Goal: Task Accomplishment & Management: Manage account settings

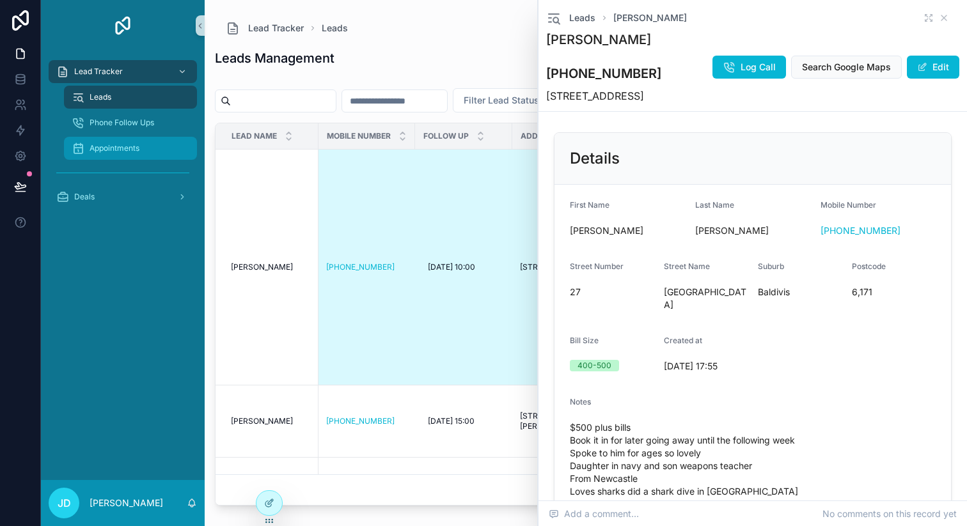
click at [116, 153] on span "Appointments" at bounding box center [114, 148] width 50 height 10
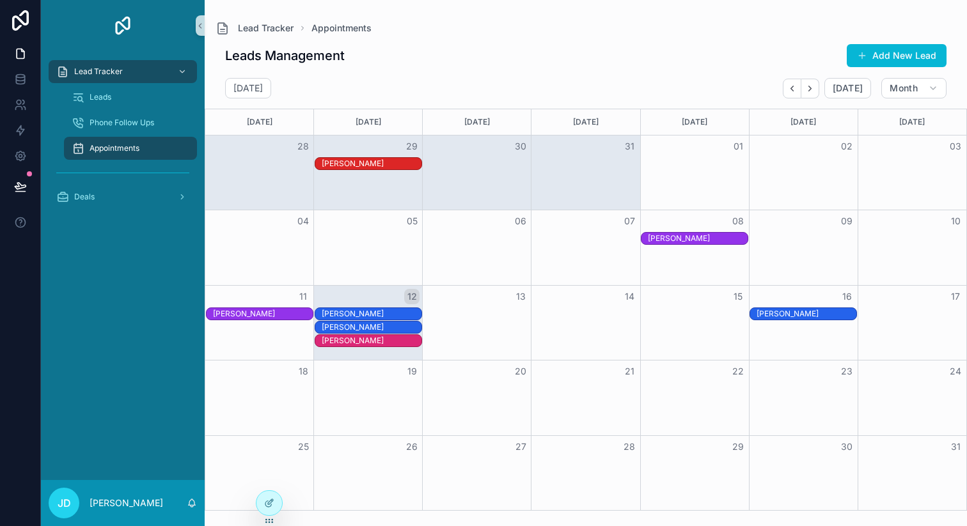
click at [413, 300] on button "12" at bounding box center [411, 296] width 15 height 15
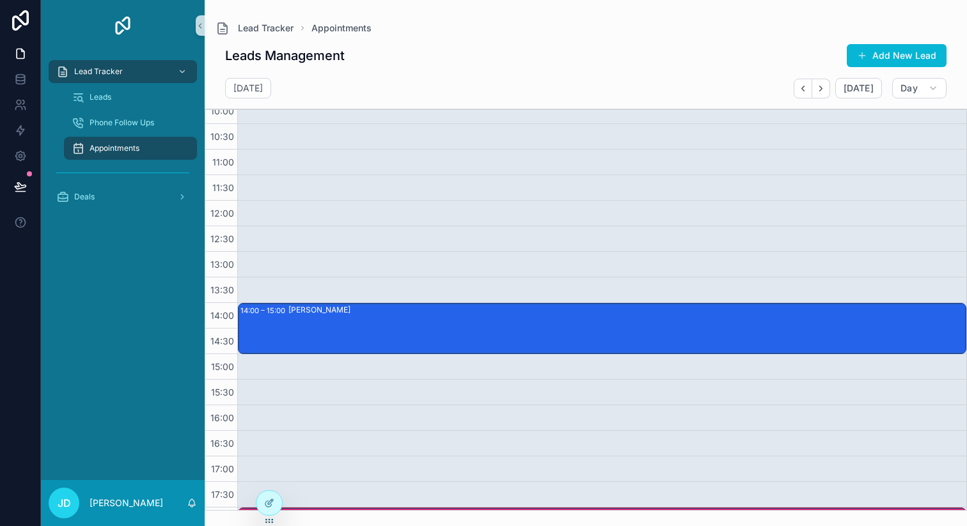
scroll to position [529, 0]
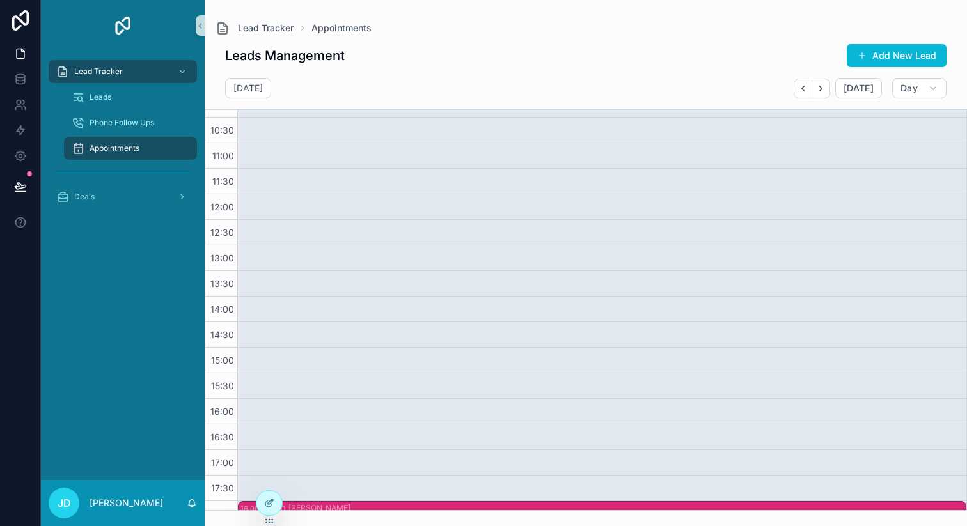
click at [372, 338] on div "[PERSON_NAME]" at bounding box center [626, 322] width 676 height 49
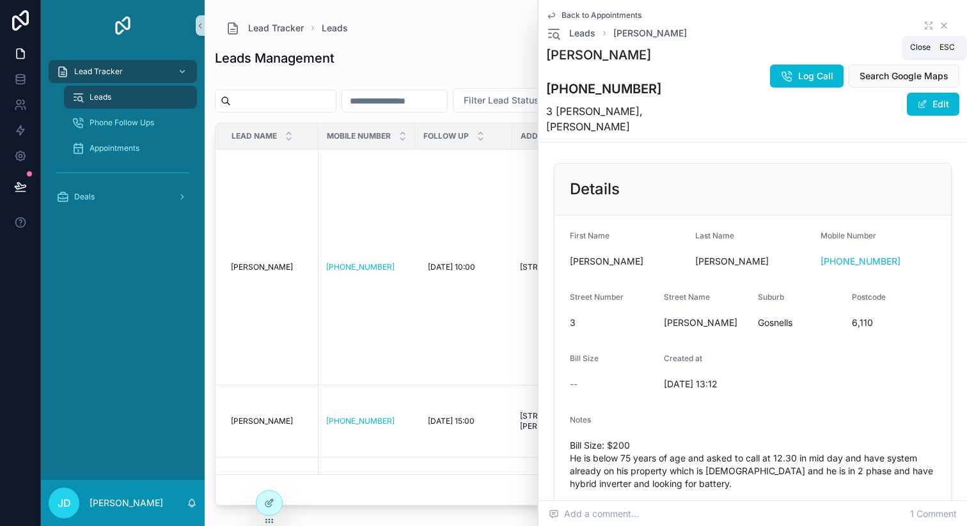
click at [938, 27] on icon "scrollable content" at bounding box center [943, 25] width 10 height 10
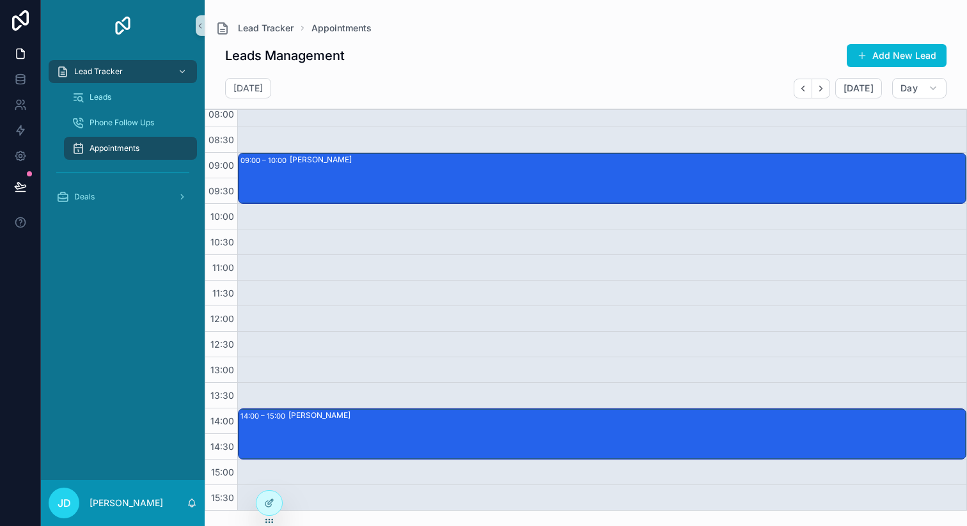
scroll to position [403, 0]
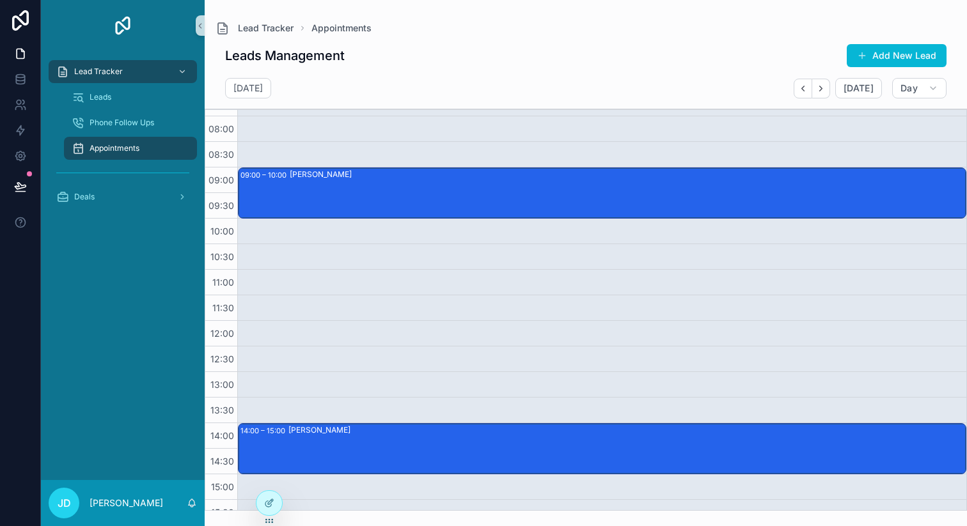
click at [568, 210] on div "[PERSON_NAME]" at bounding box center [627, 193] width 675 height 49
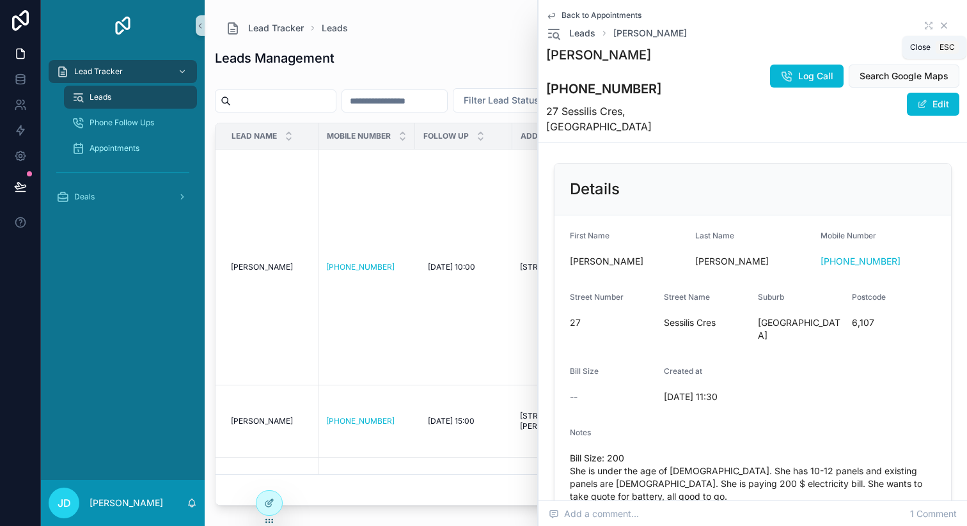
click at [938, 24] on icon "scrollable content" at bounding box center [943, 25] width 10 height 10
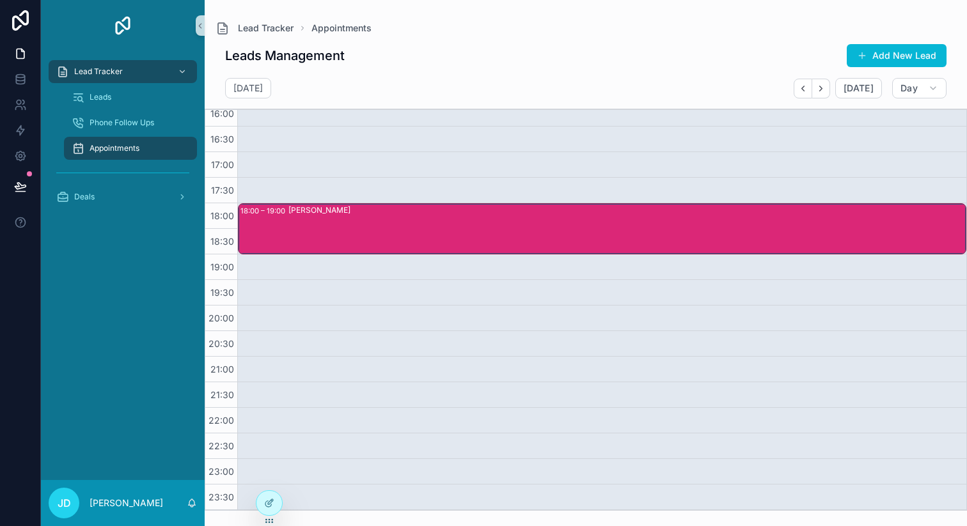
scroll to position [825, 0]
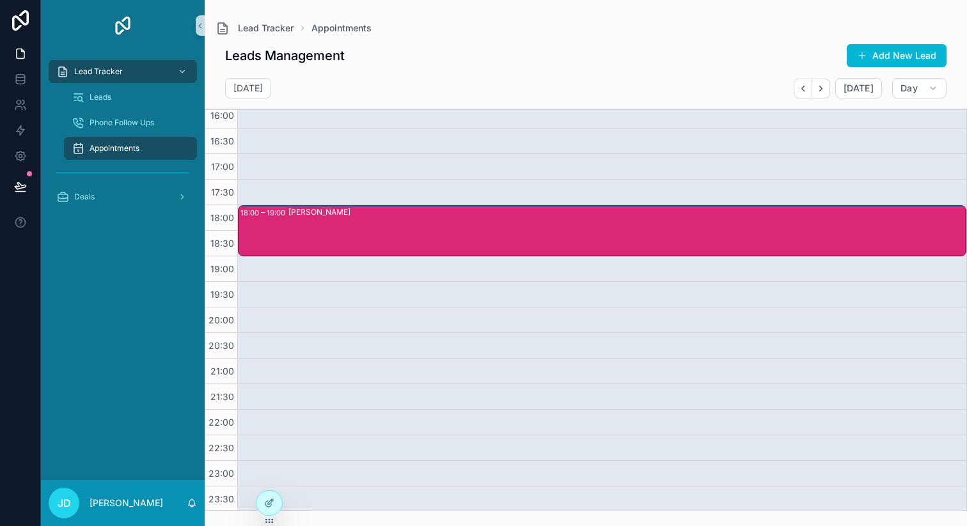
click at [470, 235] on div "[PERSON_NAME]" at bounding box center [626, 230] width 676 height 49
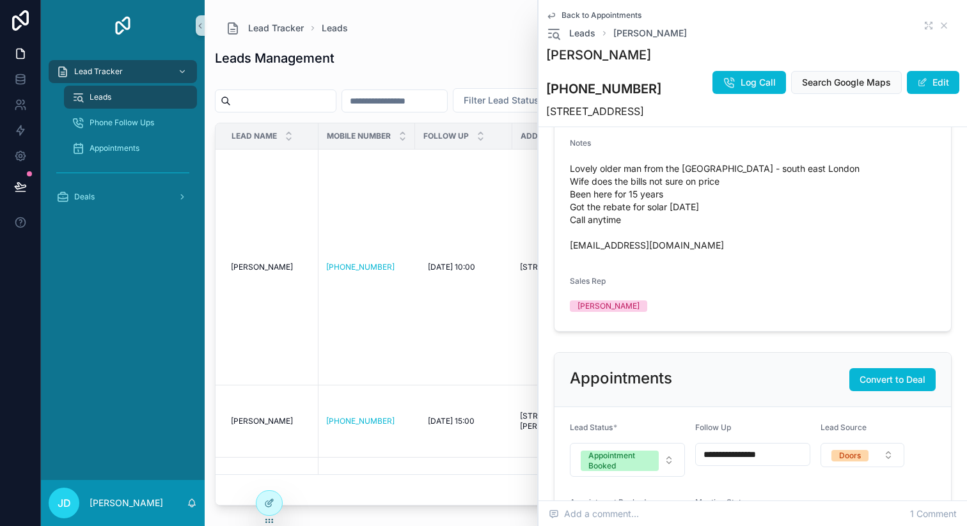
scroll to position [260, 0]
click at [295, 311] on td "[PERSON_NAME] [PERSON_NAME]" at bounding box center [266, 268] width 103 height 236
click at [257, 270] on span "[PERSON_NAME]" at bounding box center [262, 267] width 62 height 10
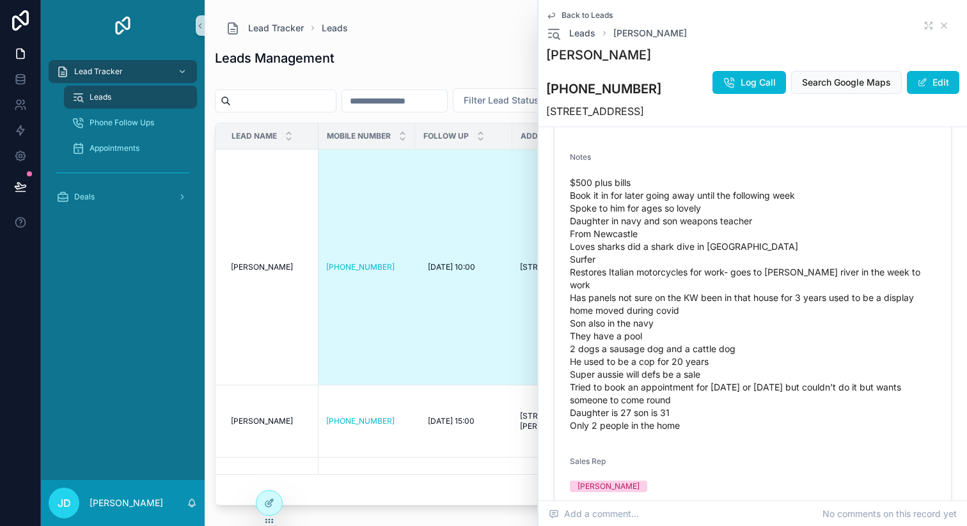
scroll to position [219, 0]
